Goal: Answer question/provide support: Share knowledge or assist other users

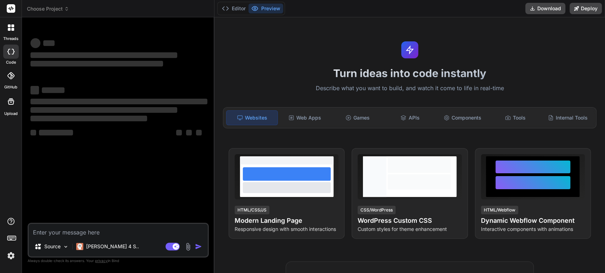
type textarea "x"
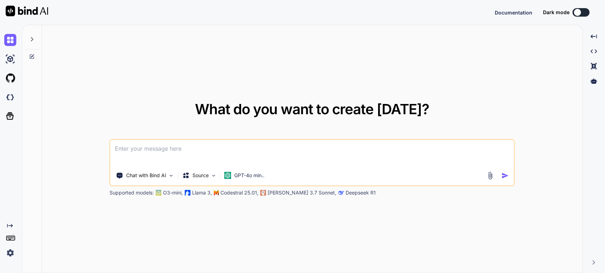
type textarea "x"
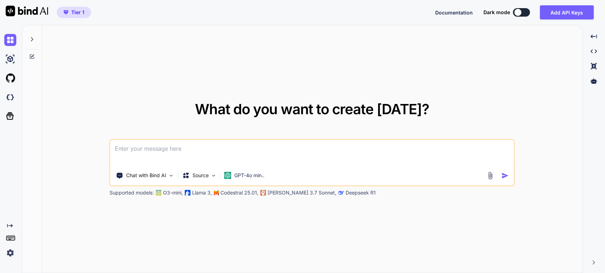
click at [34, 38] on icon at bounding box center [32, 39] width 6 height 6
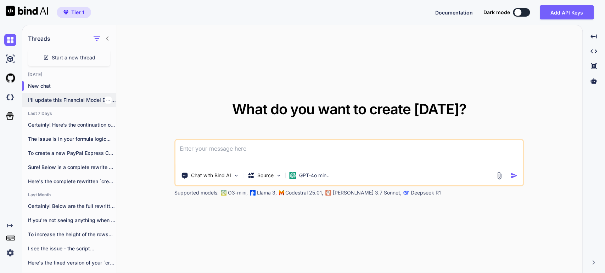
click at [65, 98] on p "I'll update this Financial Model Builder website..." at bounding box center [72, 100] width 88 height 7
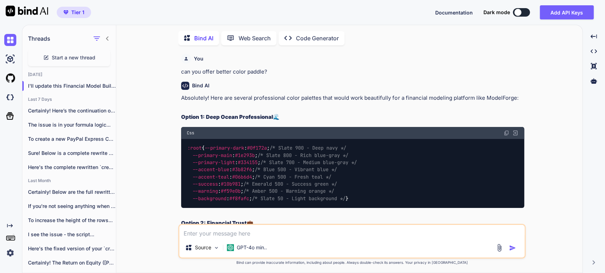
scroll to position [2, 0]
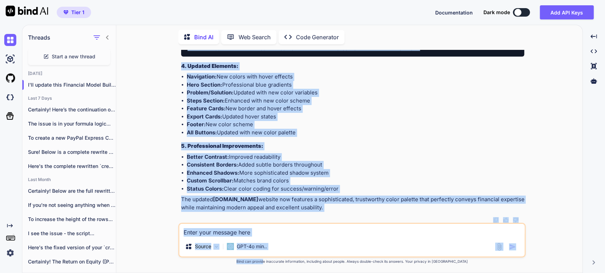
drag, startPoint x: 250, startPoint y: 130, endPoint x: 278, endPoint y: 273, distance: 146.1
click at [278, 273] on div "You can you offer better color paddle? Bind AI Absolutely! Here are several pro…" at bounding box center [351, 161] width 347 height 223
click at [538, 128] on div "You can you offer better color paddle? Bind AI Absolutely! Here are several pro…" at bounding box center [352, 161] width 460 height 223
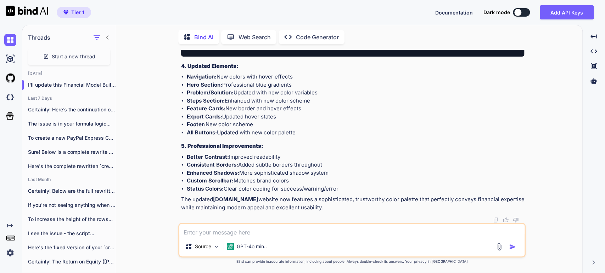
drag, startPoint x: 153, startPoint y: 131, endPoint x: 259, endPoint y: 161, distance: 109.9
click at [192, 221] on div "You can you offer better color paddle? Bind AI Absolutely! Here are several pro…" at bounding box center [352, 161] width 460 height 223
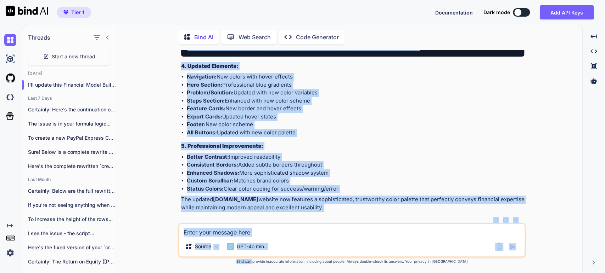
scroll to position [37719, 0]
drag, startPoint x: 267, startPoint y: 198, endPoint x: 268, endPoint y: 270, distance: 71.9
click at [268, 270] on div "You can you offer better color paddle? Bind AI Absolutely! Here are several pro…" at bounding box center [351, 161] width 347 height 223
click at [245, 167] on li "Consistent Borders: Added subtle borders throughout" at bounding box center [355, 165] width 337 height 8
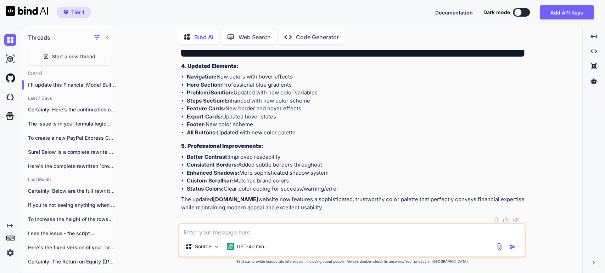
click at [225, 232] on textarea at bounding box center [351, 230] width 345 height 13
type textarea "change the red on left"
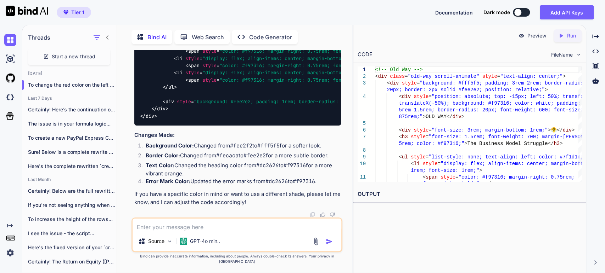
scroll to position [41319, 0]
drag, startPoint x: 140, startPoint y: 89, endPoint x: 331, endPoint y: 89, distance: 191.3
click at [331, 89] on div "<!-- Old Way --> < div class = "old-way scroll-animate" style = "text-align: ce…" at bounding box center [237, 33] width 207 height 185
copy span "< div class = "old-way scroll-animate" style = "text-align: center;" >"
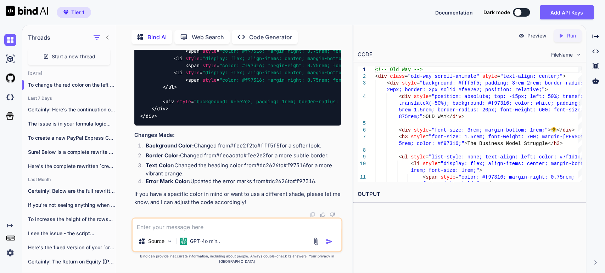
scroll to position [41539, 0]
click at [213, 232] on textarea at bounding box center [236, 225] width 209 height 13
type textarea "some combination - that not similar to red?"
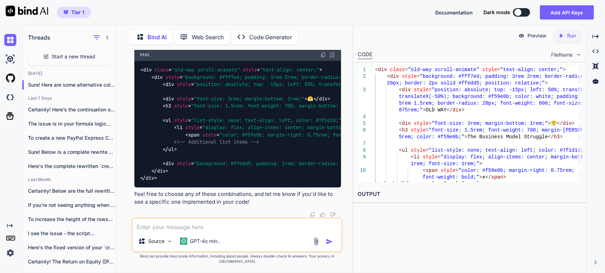
scroll to position [42007, 0]
click at [323, 58] on img at bounding box center [323, 55] width 6 height 6
drag, startPoint x: 199, startPoint y: 128, endPoint x: 263, endPoint y: 130, distance: 64.5
click at [263, 46] on h3 "Example Code Snippet for Soft Orange and Teal" at bounding box center [237, 42] width 207 height 8
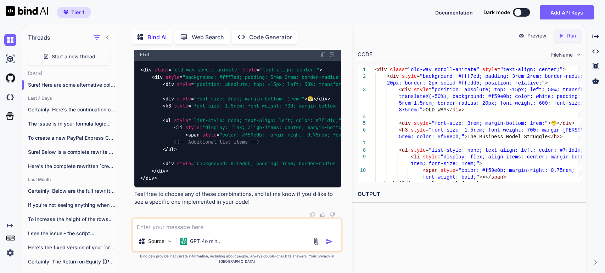
click at [190, 231] on textarea at bounding box center [236, 225] width 209 height 13
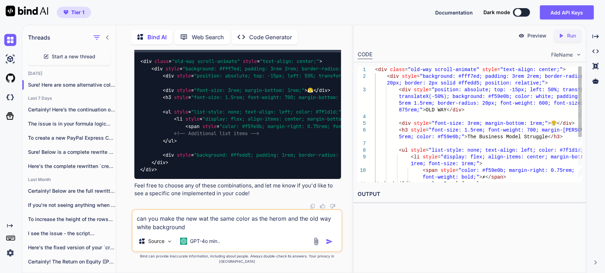
type textarea "can you make the new wat the same color as the herom and the old way white back…"
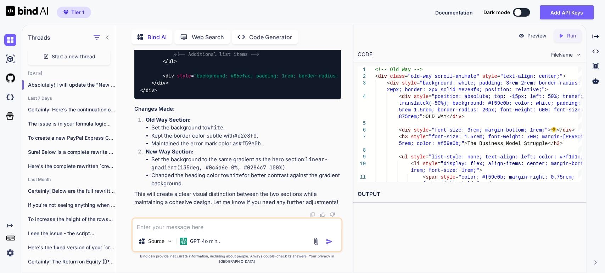
scroll to position [42221, 0]
click at [213, 232] on textarea at bounding box center [236, 225] width 209 height 13
click at [208, 232] on textarea at bounding box center [236, 225] width 209 height 13
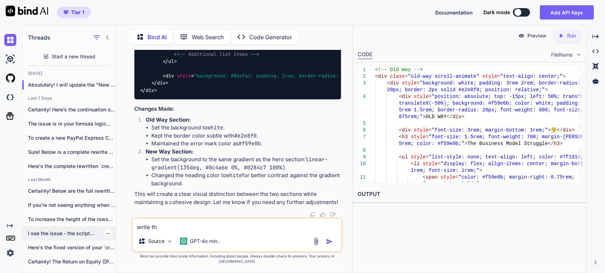
drag, startPoint x: 201, startPoint y: 234, endPoint x: 40, endPoint y: 235, distance: 161.2
click at [40, 235] on div "Threads Start a new thread [DATE] Absolutely! I will update the "New Way" ... L…" at bounding box center [186, 148] width 329 height 249
type textarea "m"
type textarea "write the all list"
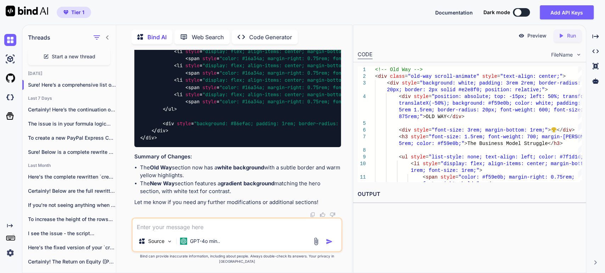
scroll to position [42920, 0]
click at [179, 232] on textarea at bounding box center [236, 225] width 209 height 13
type textarea "font color on new not good"
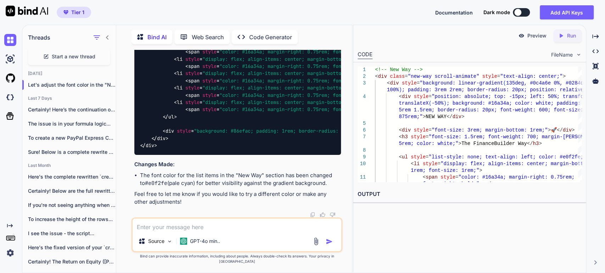
scroll to position [43752, 0]
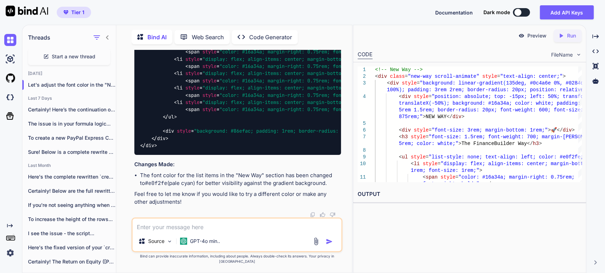
drag, startPoint x: 162, startPoint y: 133, endPoint x: 187, endPoint y: 192, distance: 63.8
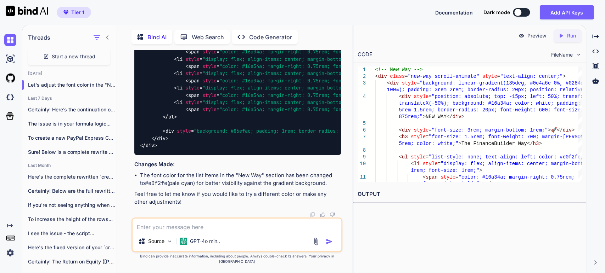
copy code "<!-- Lor Ips --> < dol sitam = "con-adi elitse-doeiusm" tempo = "inci-utlab: et…"
